Goal: Transaction & Acquisition: Purchase product/service

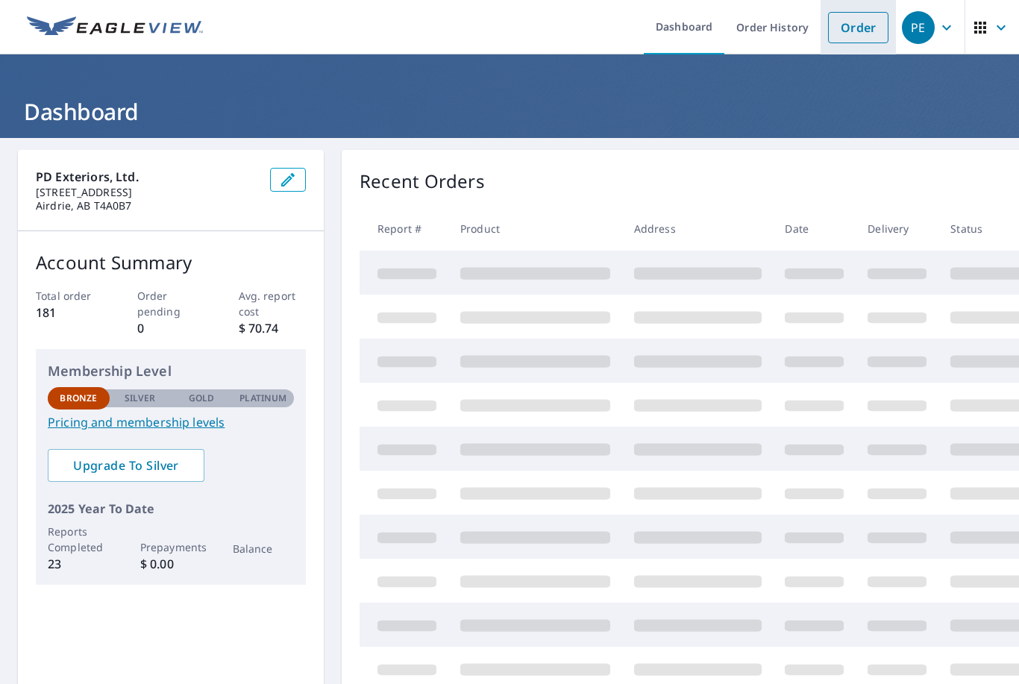
click at [839, 33] on link "Order" at bounding box center [858, 27] width 60 height 31
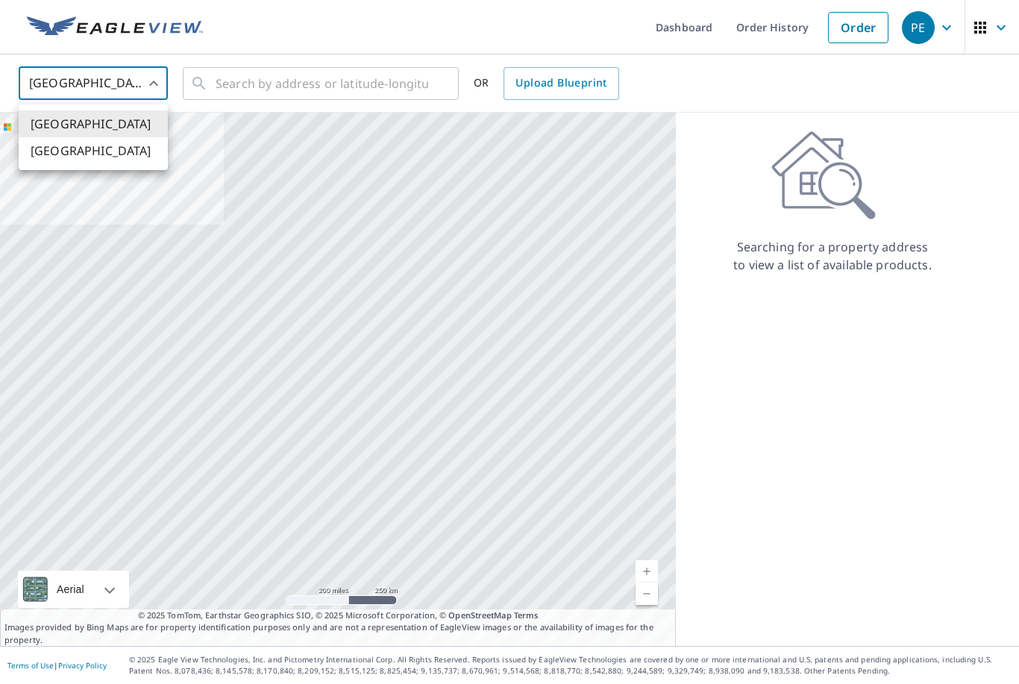
click at [128, 72] on body "PE PE Dashboard Order History Order PE United States US ​ ​ OR Upload Blueprint…" at bounding box center [509, 342] width 1019 height 684
click at [98, 148] on li "[GEOGRAPHIC_DATA]" at bounding box center [93, 150] width 149 height 27
type input "CA"
click at [275, 72] on input "text" at bounding box center [322, 84] width 213 height 42
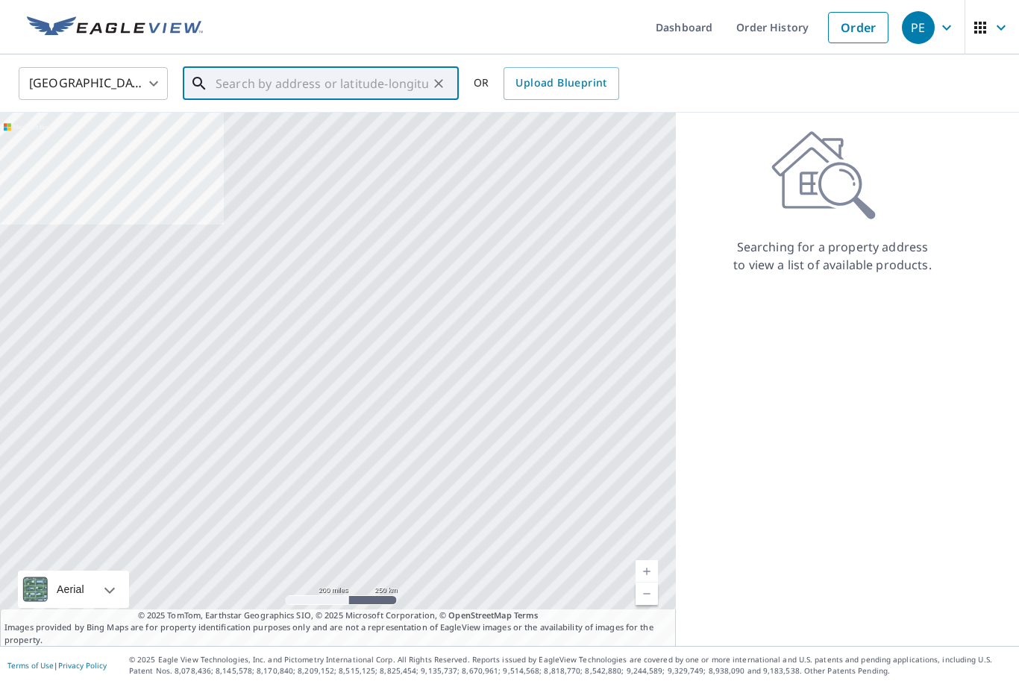
paste input "[STREET_ADDRESS]"
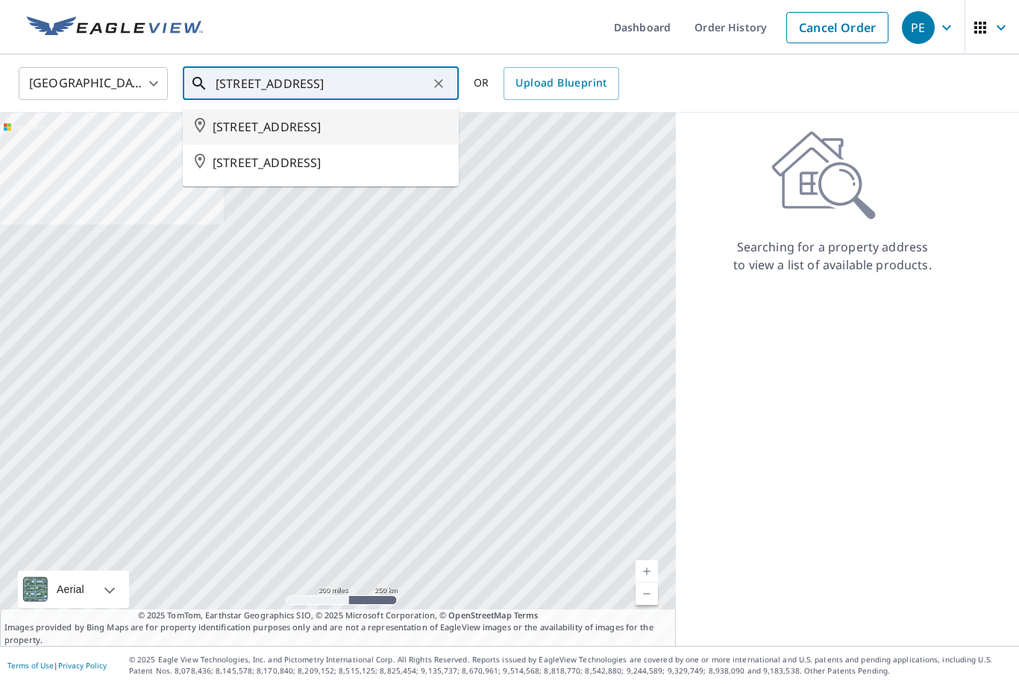
click at [294, 131] on span "[STREET_ADDRESS]" at bounding box center [330, 127] width 234 height 18
type input "[STREET_ADDRESS]"
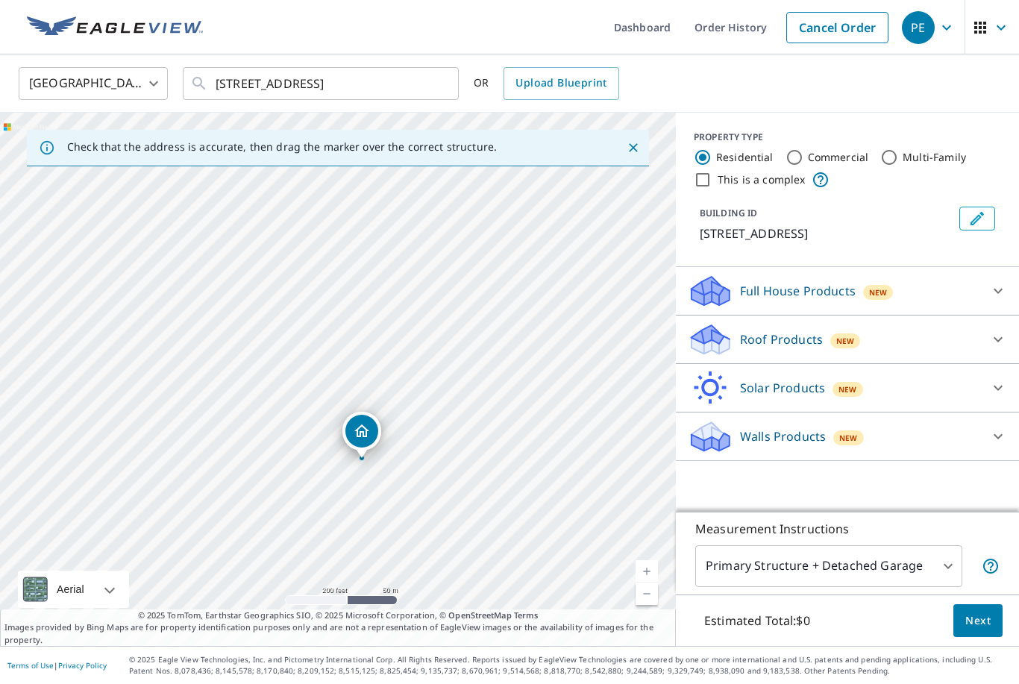
click at [999, 338] on icon at bounding box center [998, 339] width 18 height 18
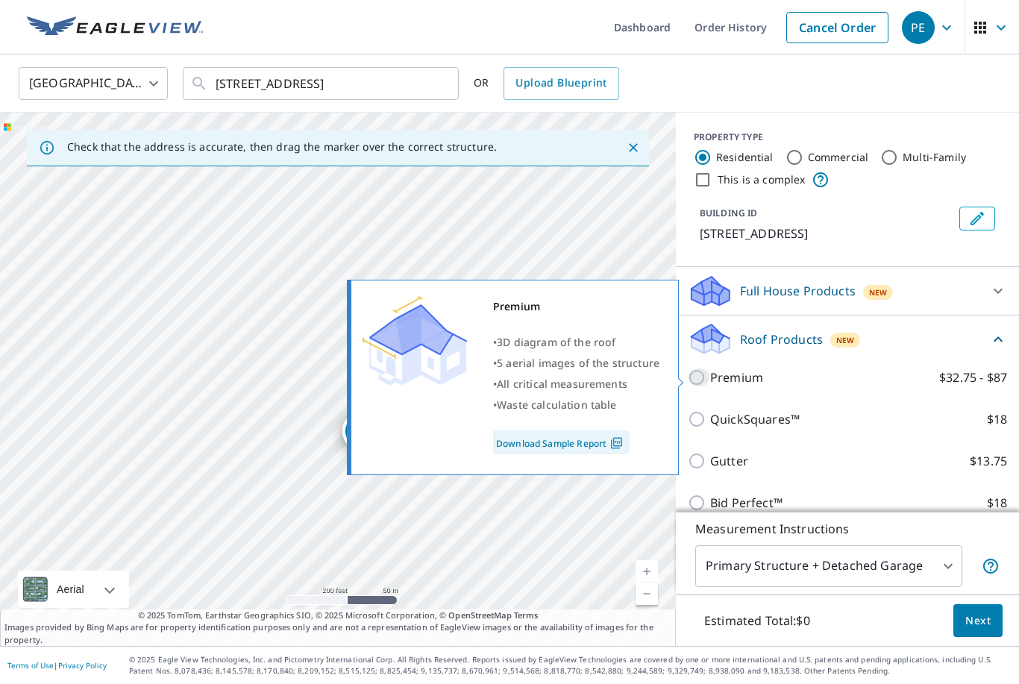
click at [694, 372] on input "Premium $32.75 - $87" at bounding box center [699, 378] width 22 height 18
checkbox input "true"
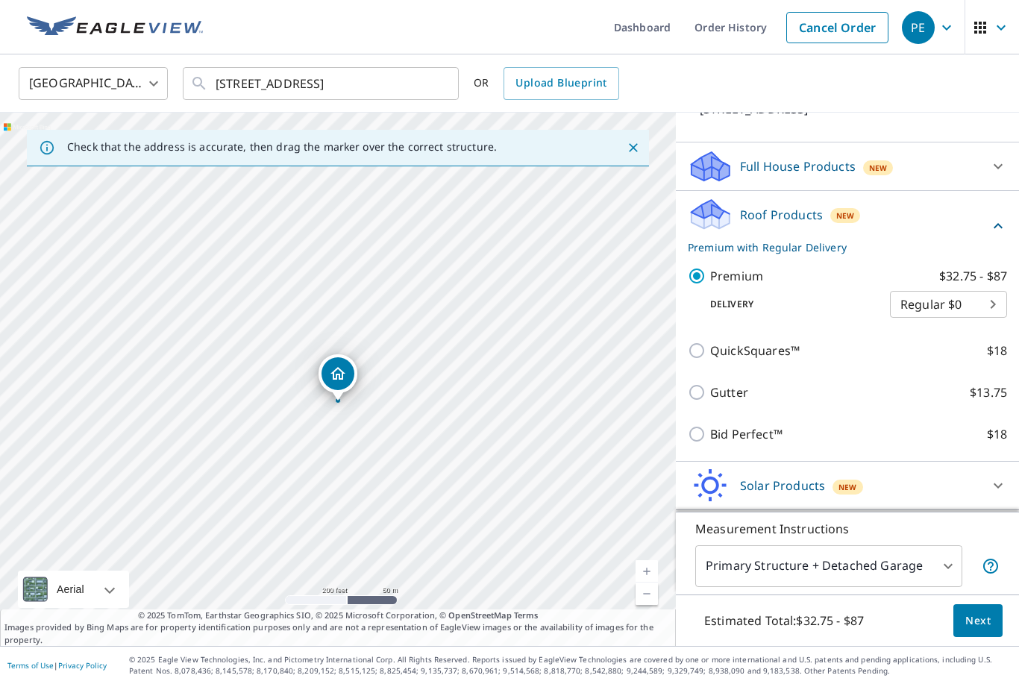
scroll to position [124, 0]
click at [987, 630] on span "Next" at bounding box center [977, 621] width 25 height 19
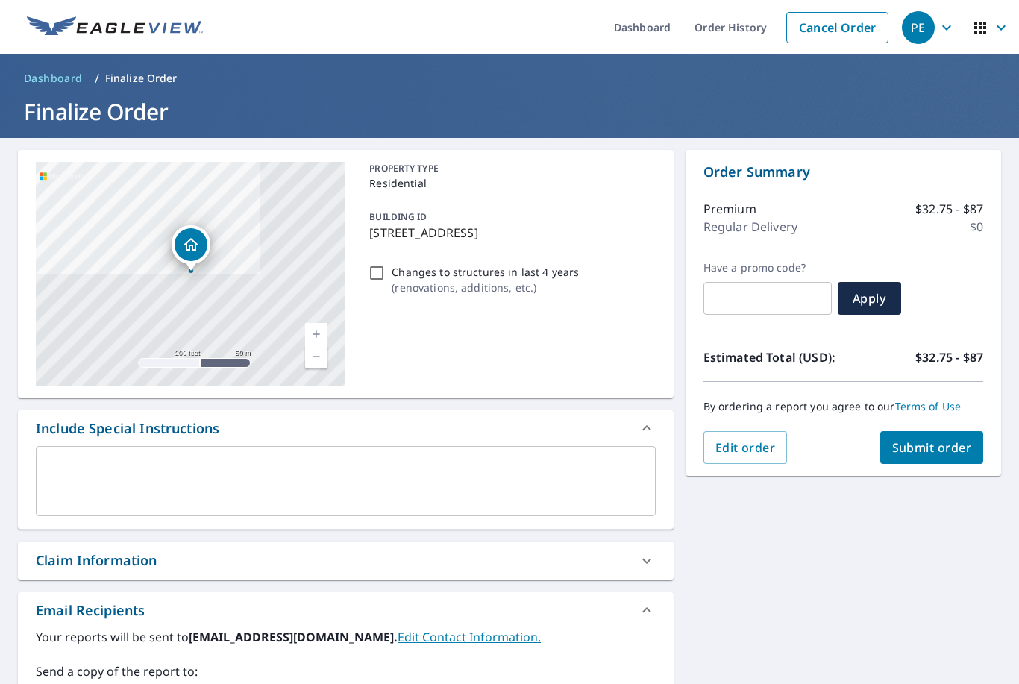
click at [922, 452] on span "Submit order" at bounding box center [932, 447] width 80 height 16
